Goal: Task Accomplishment & Management: Complete application form

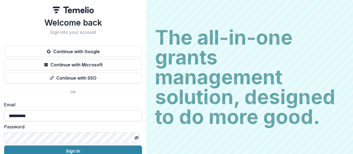
type input "**********"
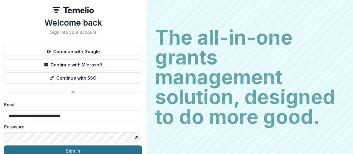
click at [69, 151] on button "Sign In" at bounding box center [73, 150] width 138 height 11
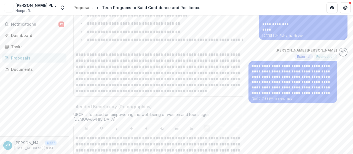
scroll to position [852, 0]
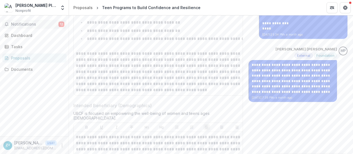
click at [33, 26] on button "Notifications 12" at bounding box center [34, 24] width 64 height 9
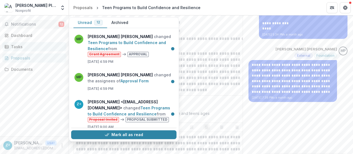
click at [36, 48] on div "Tasks" at bounding box center [36, 47] width 51 height 6
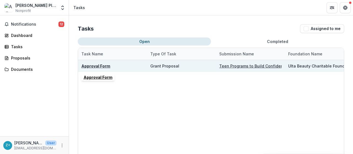
click at [96, 65] on u "Approval Form" at bounding box center [95, 66] width 29 height 5
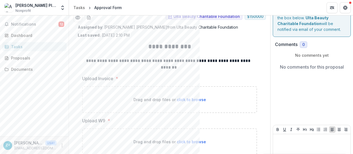
scroll to position [20, 0]
click at [189, 97] on span "click to browse" at bounding box center [191, 99] width 29 height 5
type input "**********"
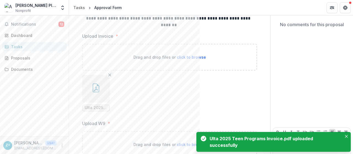
scroll to position [94, 0]
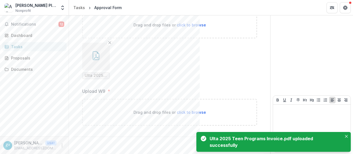
click at [187, 111] on span "click to browse" at bounding box center [191, 112] width 29 height 5
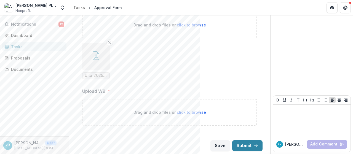
type input "**********"
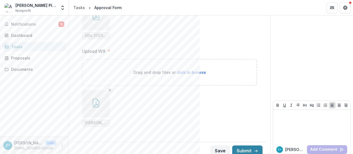
scroll to position [139, 0]
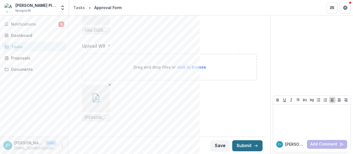
click at [245, 146] on button "Submit" at bounding box center [247, 145] width 30 height 11
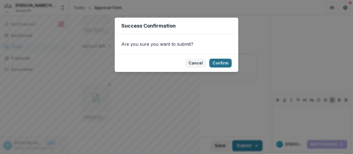
click at [217, 63] on button "Confirm" at bounding box center [220, 63] width 22 height 9
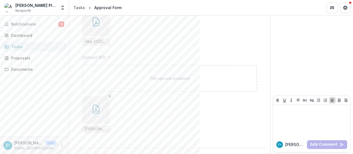
scroll to position [141, 0]
